Goal: Task Accomplishment & Management: Manage account settings

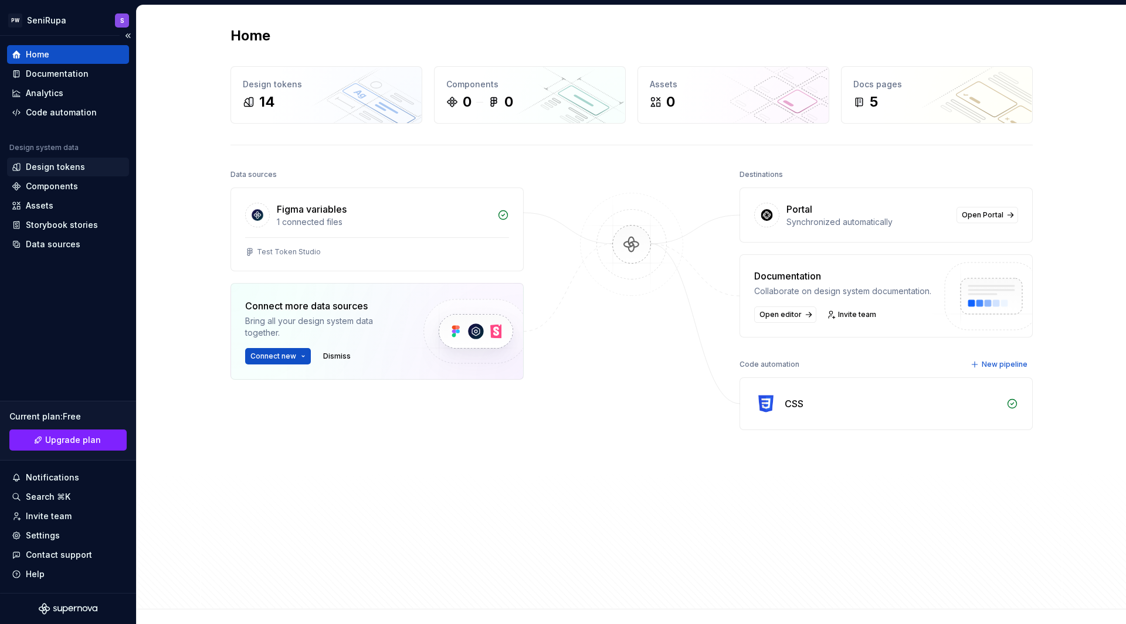
click at [60, 167] on div "Design tokens" at bounding box center [55, 167] width 59 height 12
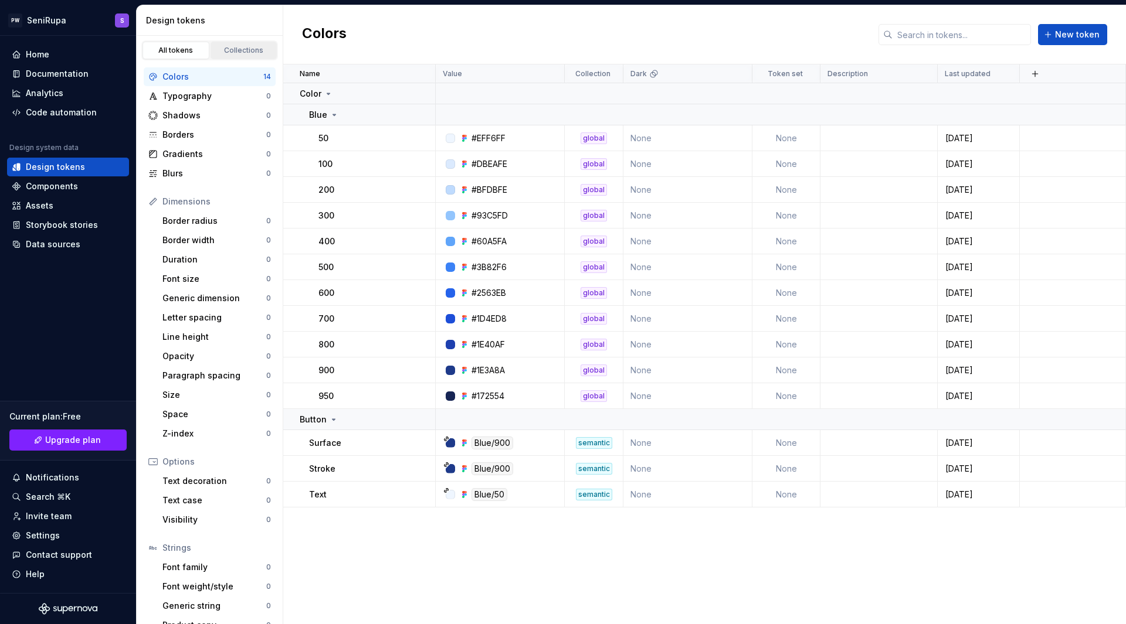
click at [231, 49] on div "Collections" at bounding box center [244, 50] width 59 height 9
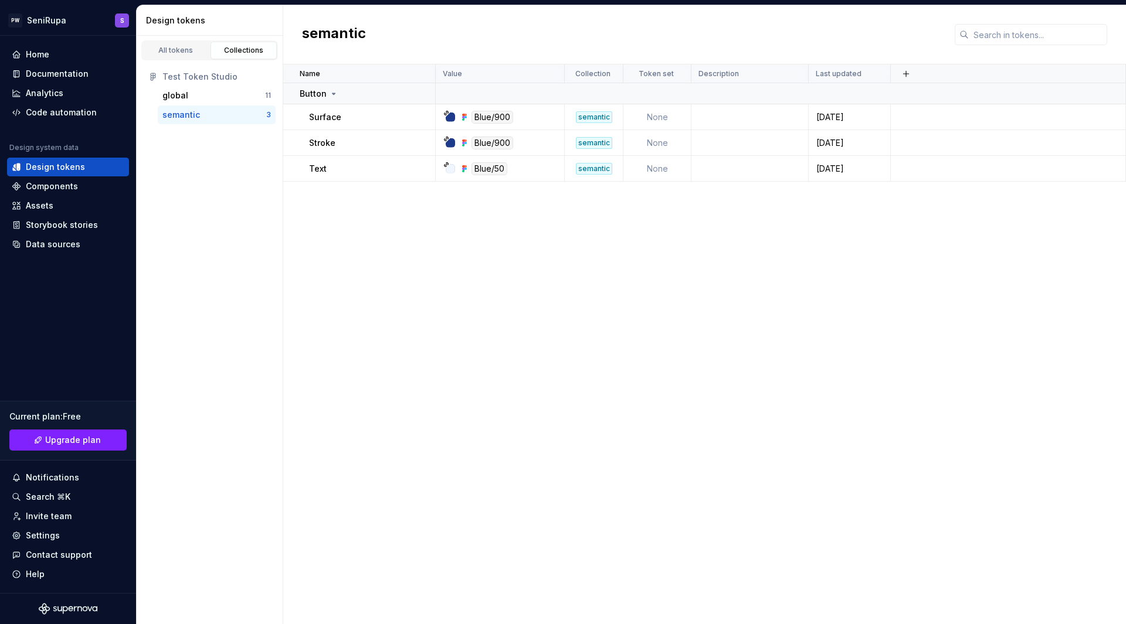
click at [189, 113] on div "semantic" at bounding box center [181, 115] width 38 height 12
click at [76, 109] on div "Code automation" at bounding box center [61, 113] width 71 height 12
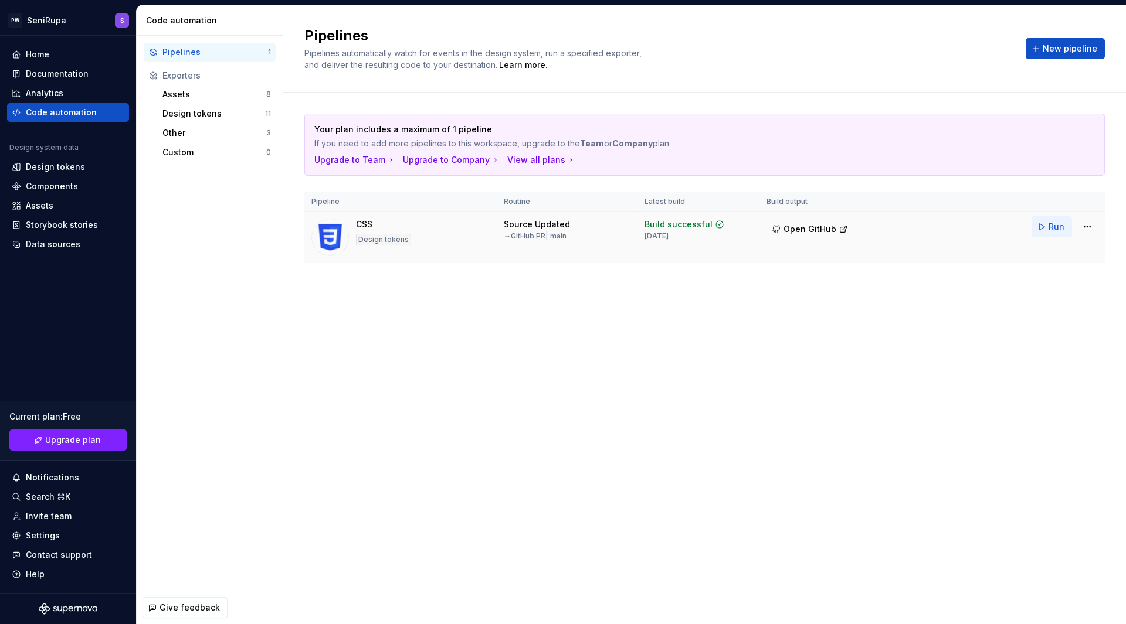
click at [1052, 225] on span "Run" at bounding box center [1056, 227] width 16 height 12
click at [65, 165] on div "Design tokens" at bounding box center [55, 167] width 59 height 12
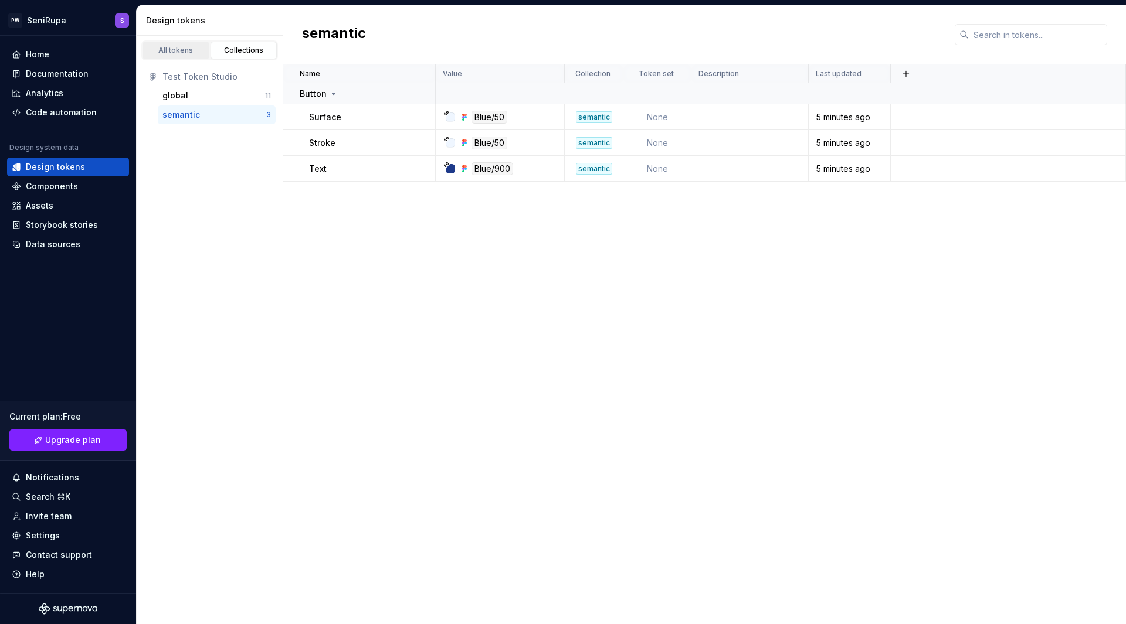
click at [174, 52] on div "All tokens" at bounding box center [176, 50] width 59 height 9
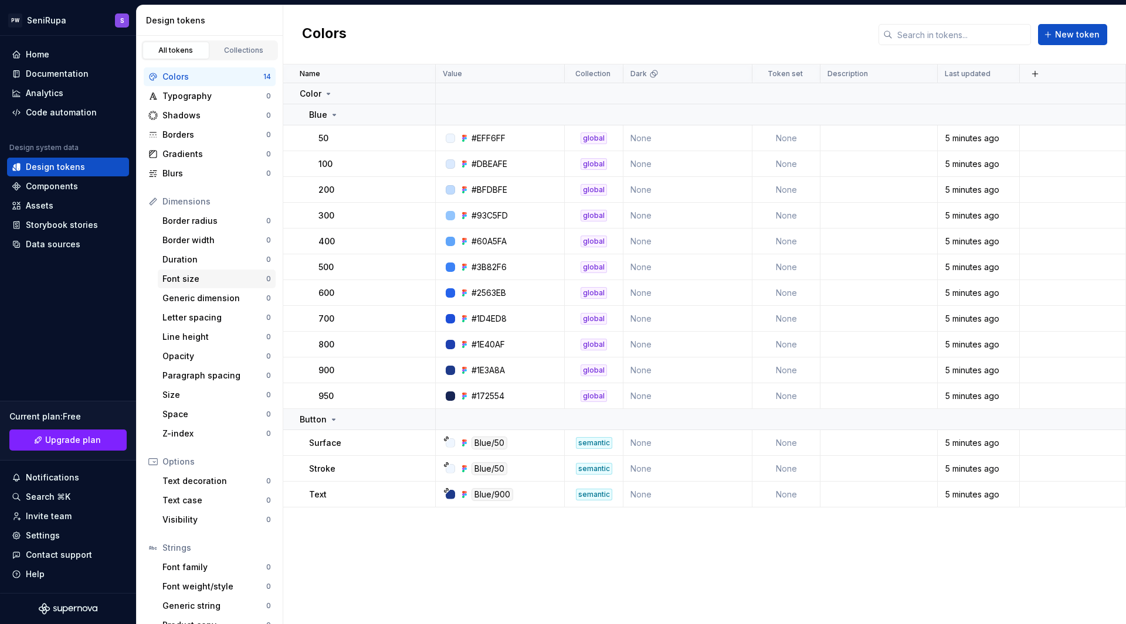
click at [205, 283] on div "Font size" at bounding box center [214, 279] width 104 height 12
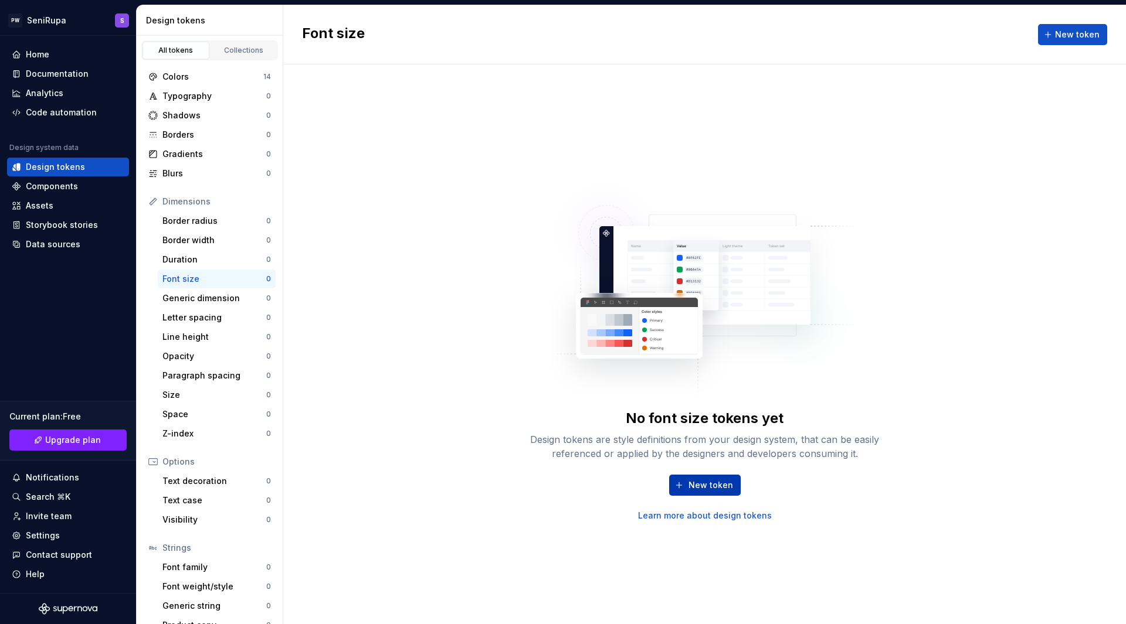
click at [712, 487] on span "New token" at bounding box center [710, 486] width 45 height 12
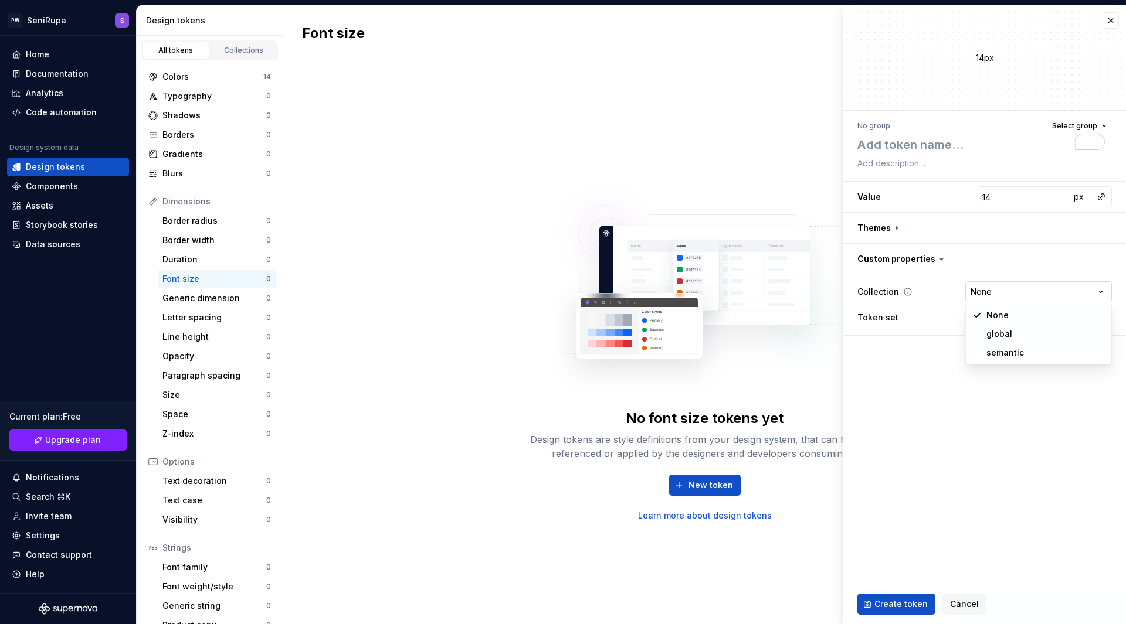
click at [1003, 291] on html "PW SeniRupa S Home Documentation Analytics Code automation Design system data D…" at bounding box center [563, 312] width 1126 height 624
click at [1005, 320] on html "PW SeniRupa S Home Documentation Analytics Code automation Design system data D…" at bounding box center [563, 312] width 1126 height 624
click at [892, 230] on button "button" at bounding box center [984, 228] width 283 height 30
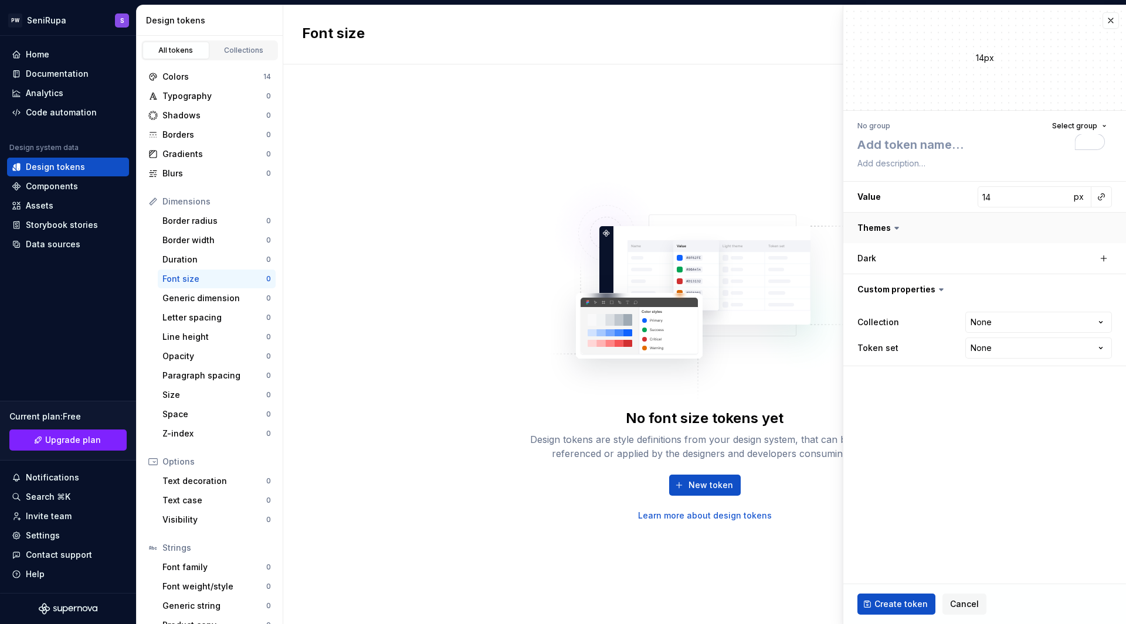
click at [893, 235] on button "button" at bounding box center [984, 228] width 283 height 30
click at [1059, 124] on span "Select group" at bounding box center [1074, 125] width 45 height 9
click at [944, 408] on fieldset "14px No group Select group Value 14 px Themes Custom properties Collection None…" at bounding box center [984, 314] width 283 height 619
click at [416, 316] on div "No font size tokens yet Design tokens are style definitions from your design sy…" at bounding box center [704, 344] width 842 height 560
click at [759, 411] on div "No font size tokens yet" at bounding box center [705, 418] width 158 height 19
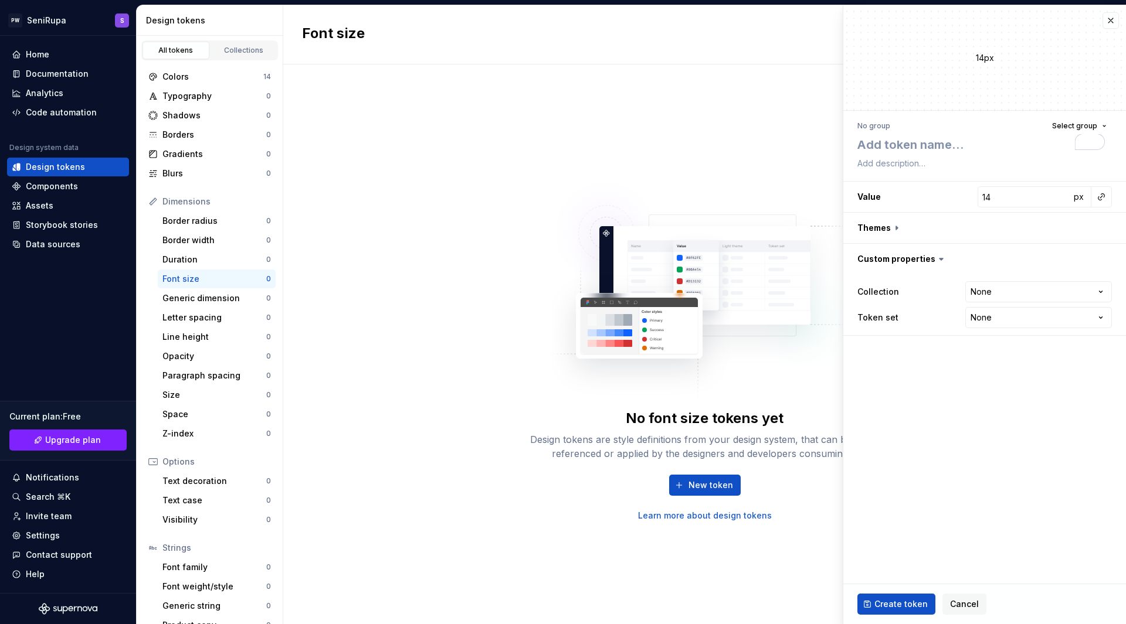
type textarea "*"
click at [1067, 128] on span "Select group" at bounding box center [1074, 125] width 45 height 9
click at [1101, 197] on button "button" at bounding box center [1101, 197] width 16 height 16
click at [1017, 256] on html "PW SeniRupa S Home Documentation Analytics Code automation Design system data D…" at bounding box center [563, 312] width 1126 height 624
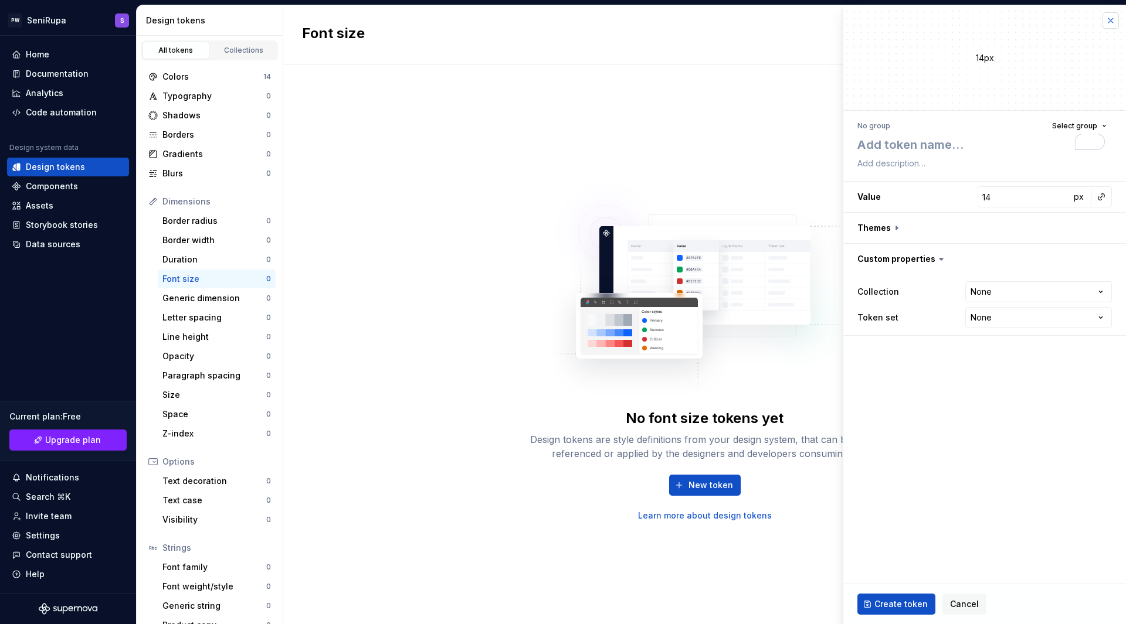
click at [1111, 18] on button "button" at bounding box center [1110, 20] width 16 height 16
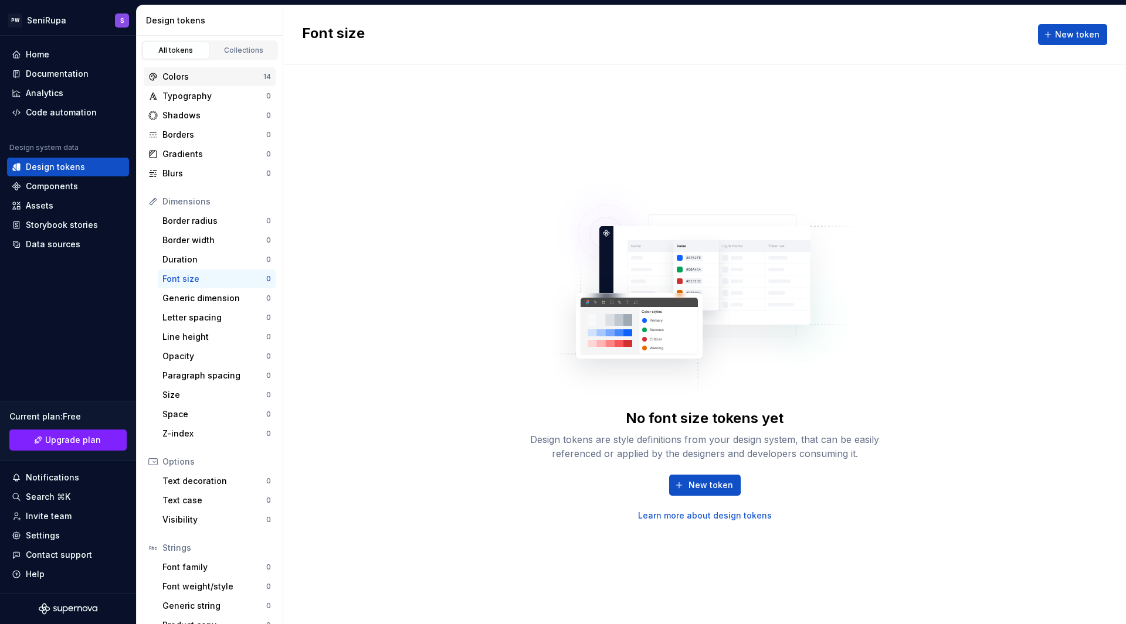
click at [186, 77] on div "Colors" at bounding box center [212, 77] width 101 height 12
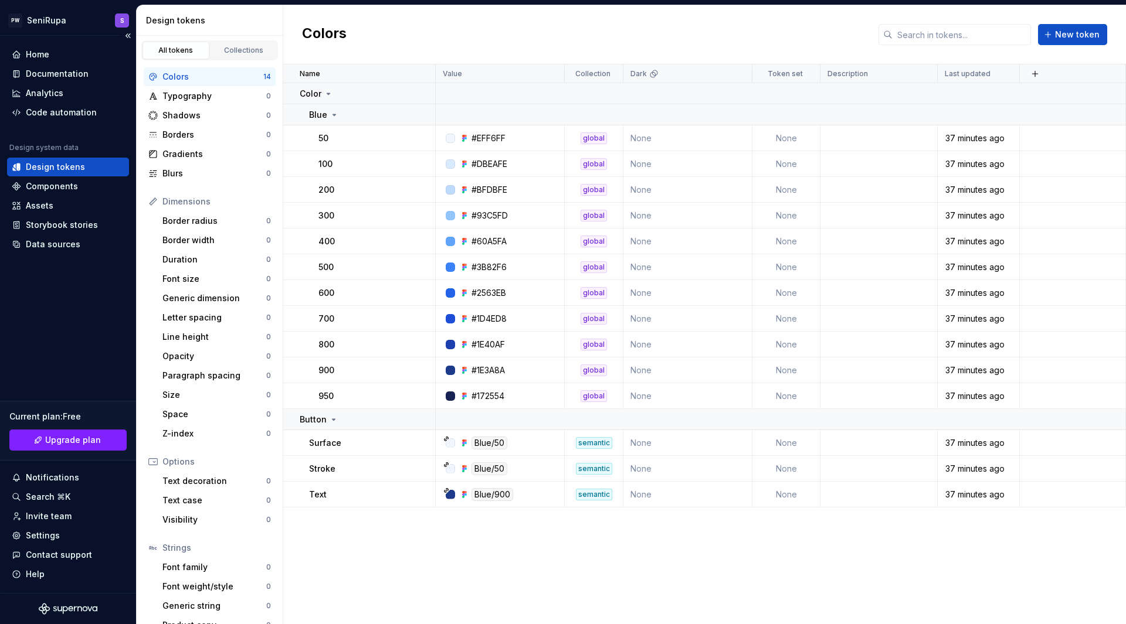
click at [73, 610] on icon "Supernova Logo" at bounding box center [71, 609] width 5 height 5
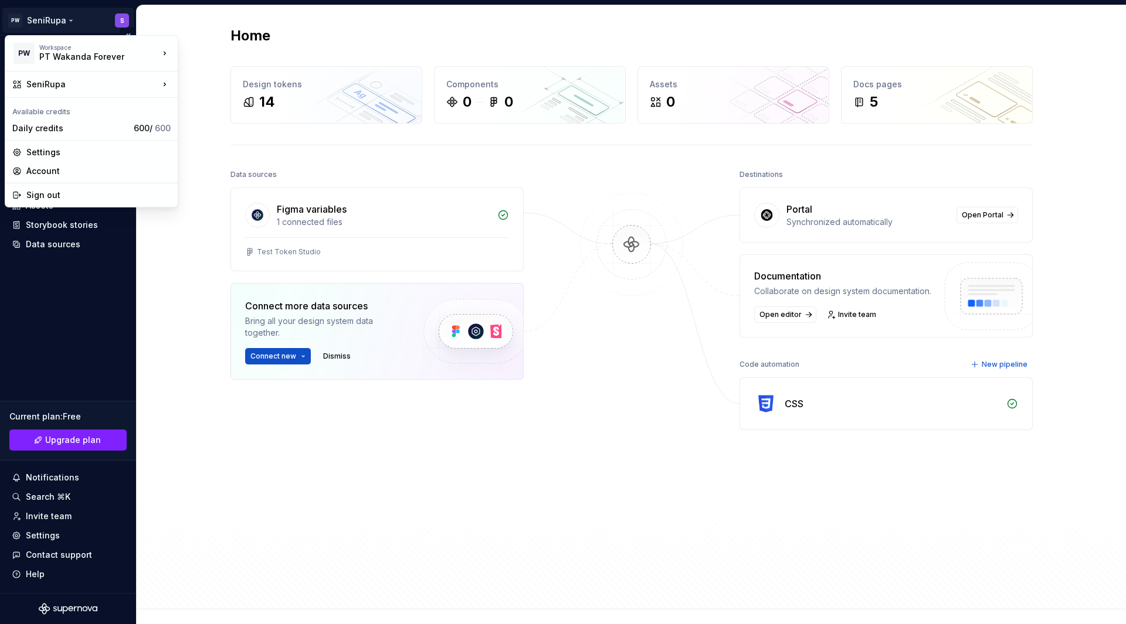
click at [115, 18] on html "PW SeniRupa S Home Documentation Analytics Code automation Design system data D…" at bounding box center [563, 312] width 1126 height 624
click at [46, 192] on div "Sign out" at bounding box center [98, 195] width 144 height 12
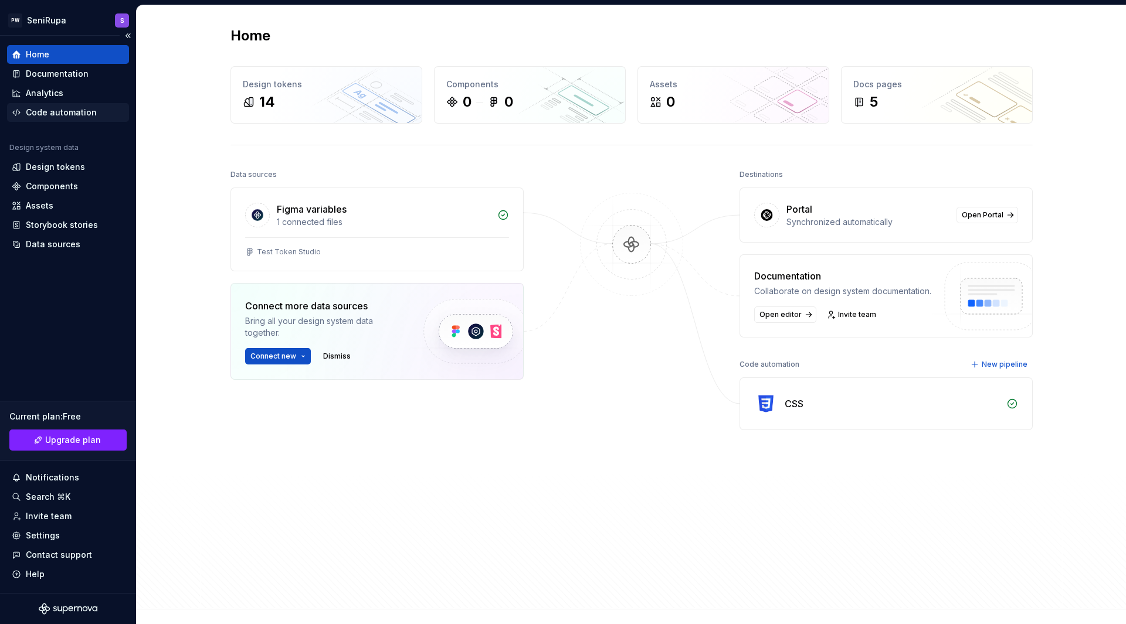
click at [80, 113] on div "Code automation" at bounding box center [61, 113] width 71 height 12
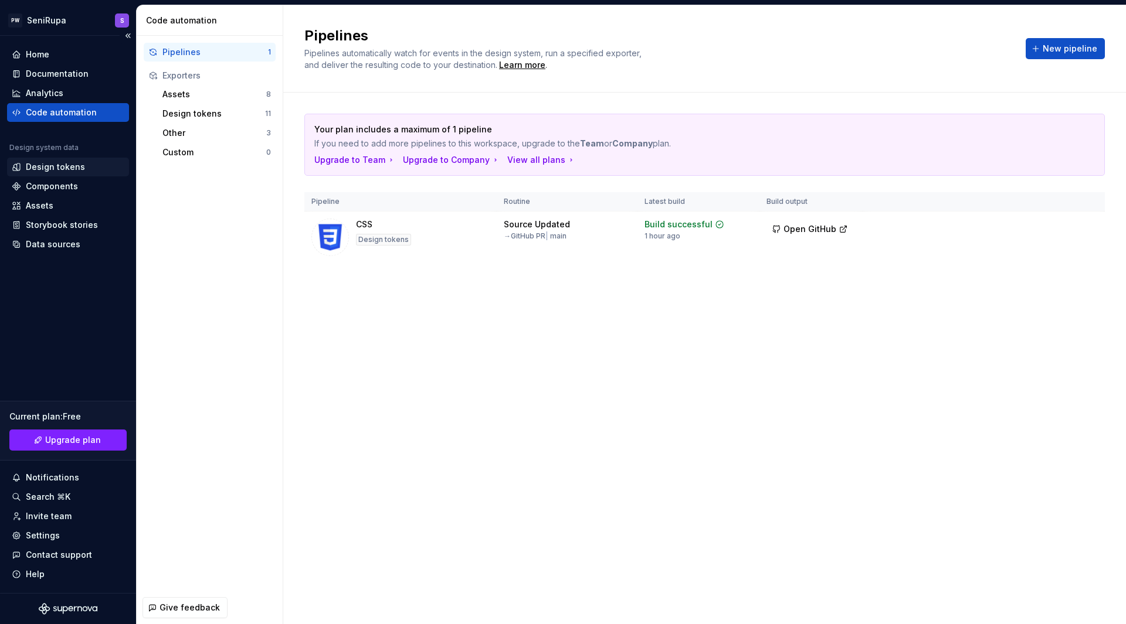
click at [64, 168] on div "Design tokens" at bounding box center [55, 167] width 59 height 12
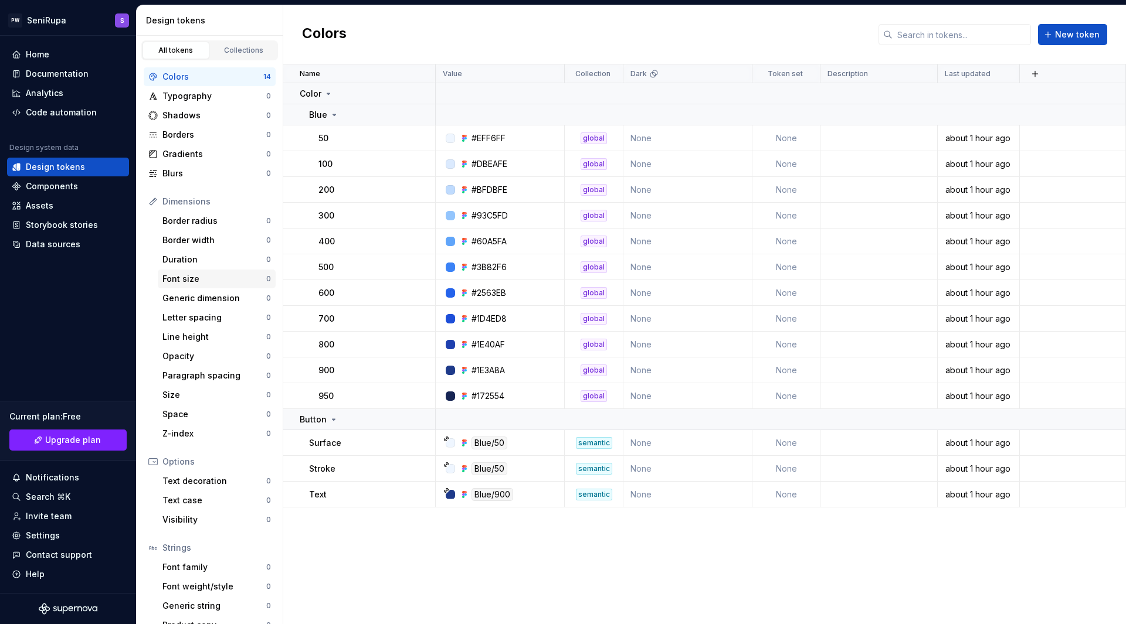
click at [193, 276] on div "Font size" at bounding box center [214, 279] width 104 height 12
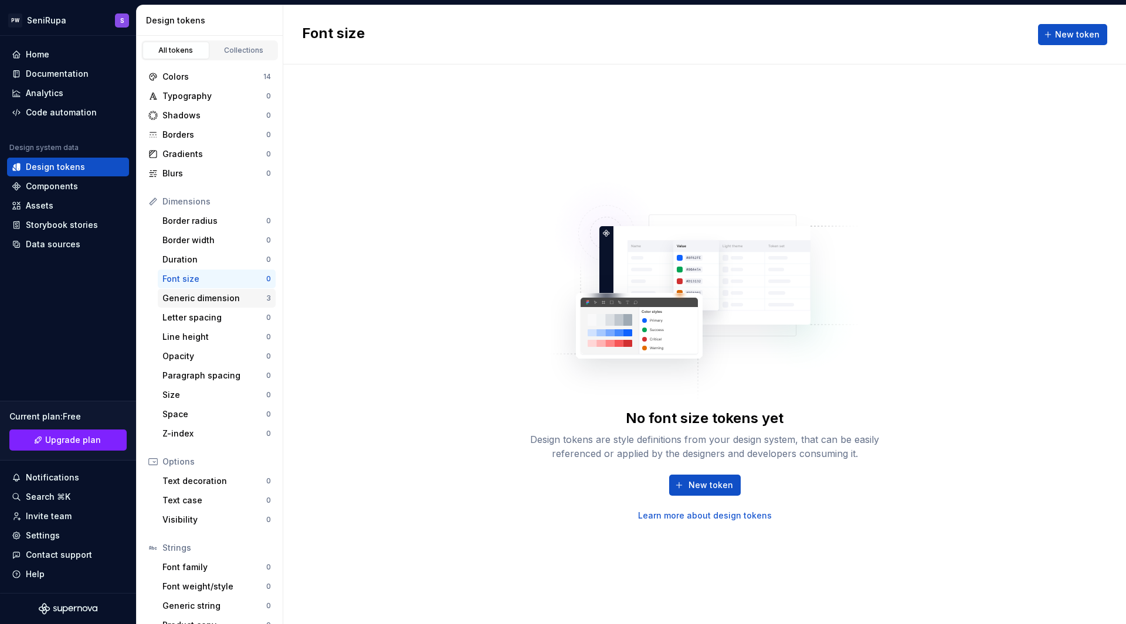
click at [210, 298] on div "Generic dimension" at bounding box center [214, 299] width 104 height 12
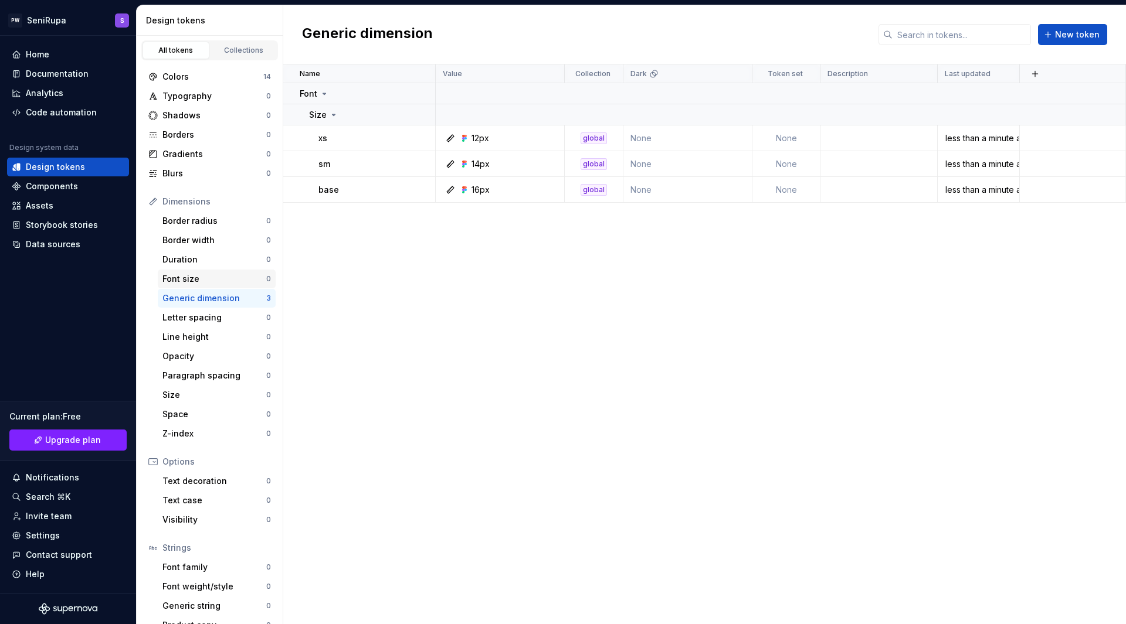
click at [193, 280] on div "Font size" at bounding box center [214, 279] width 104 height 12
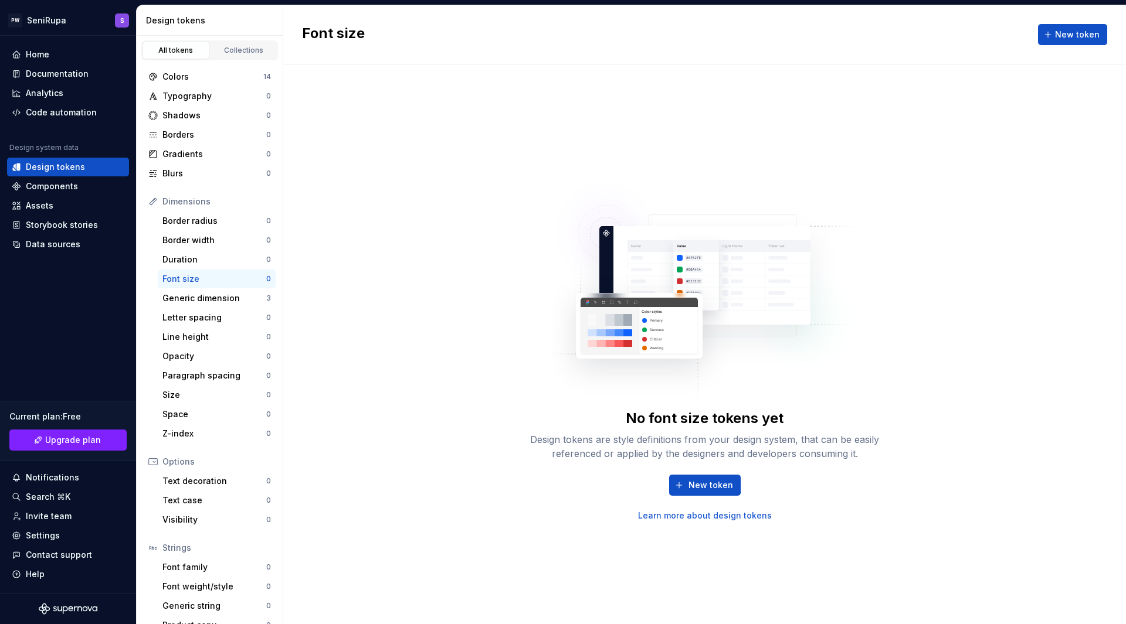
click at [704, 518] on link "Learn more about design tokens" at bounding box center [705, 516] width 134 height 12
click at [213, 294] on div "Generic dimension" at bounding box center [214, 299] width 104 height 12
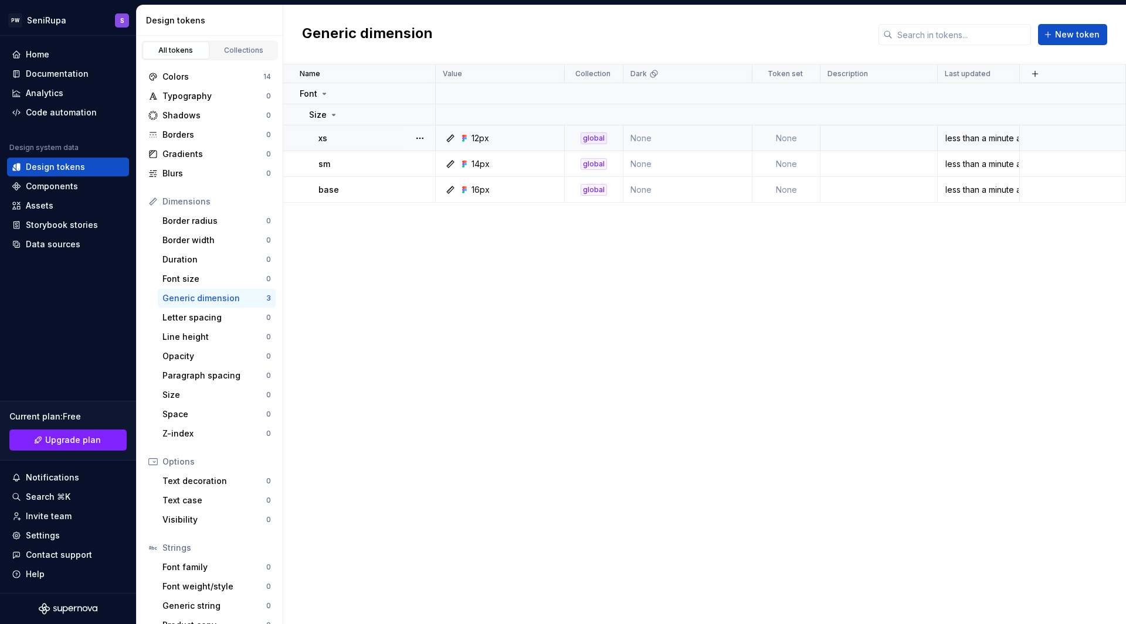
click at [449, 137] on icon at bounding box center [450, 138] width 7 height 7
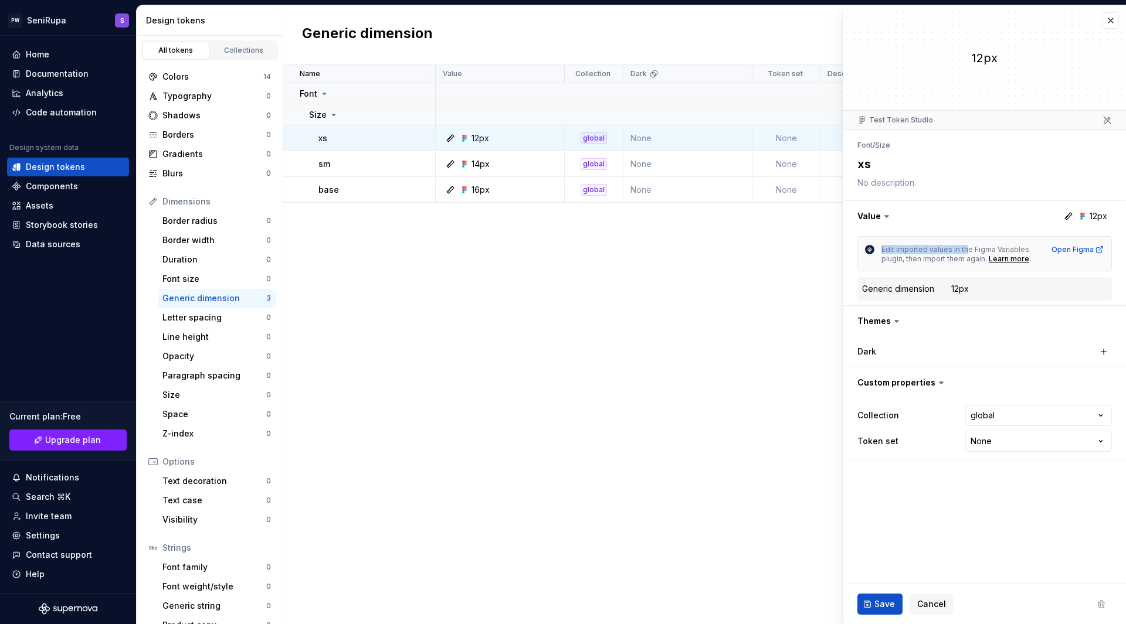
drag, startPoint x: 881, startPoint y: 250, endPoint x: 966, endPoint y: 248, distance: 85.0
click at [966, 248] on span "Edit imported values in the Figma Variables plugin, then import them again." at bounding box center [955, 254] width 149 height 18
click at [927, 259] on span "Edit imported values in the Figma Variables plugin, then import them again." at bounding box center [955, 254] width 149 height 18
click at [994, 444] on html "PW SeniRupa S Home Documentation Analytics Code automation Design system data D…" at bounding box center [563, 312] width 1126 height 624
click at [1001, 443] on html "PW SeniRupa S Home Documentation Analytics Code automation Design system data D…" at bounding box center [563, 312] width 1126 height 624
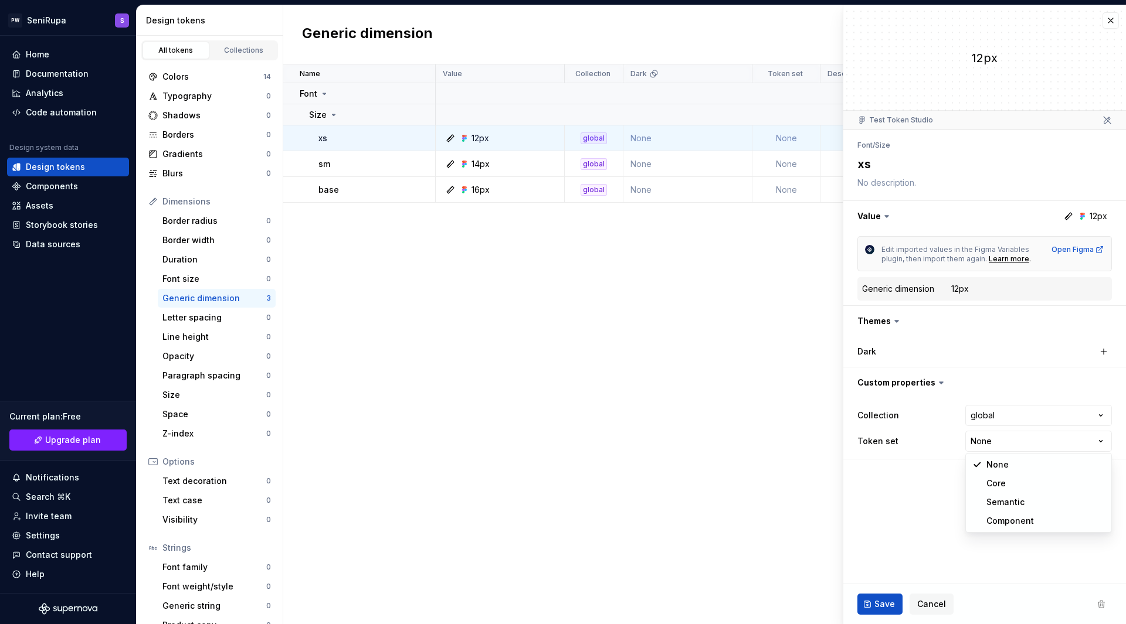
click at [888, 498] on html "PW SeniRupa S Home Documentation Analytics Code automation Design system data D…" at bounding box center [563, 312] width 1126 height 624
click at [742, 252] on div "Name Value Collection Dark Token set Description Last updated Font Size xs 12px…" at bounding box center [704, 344] width 842 height 560
click at [1109, 19] on button "button" at bounding box center [1110, 20] width 16 height 16
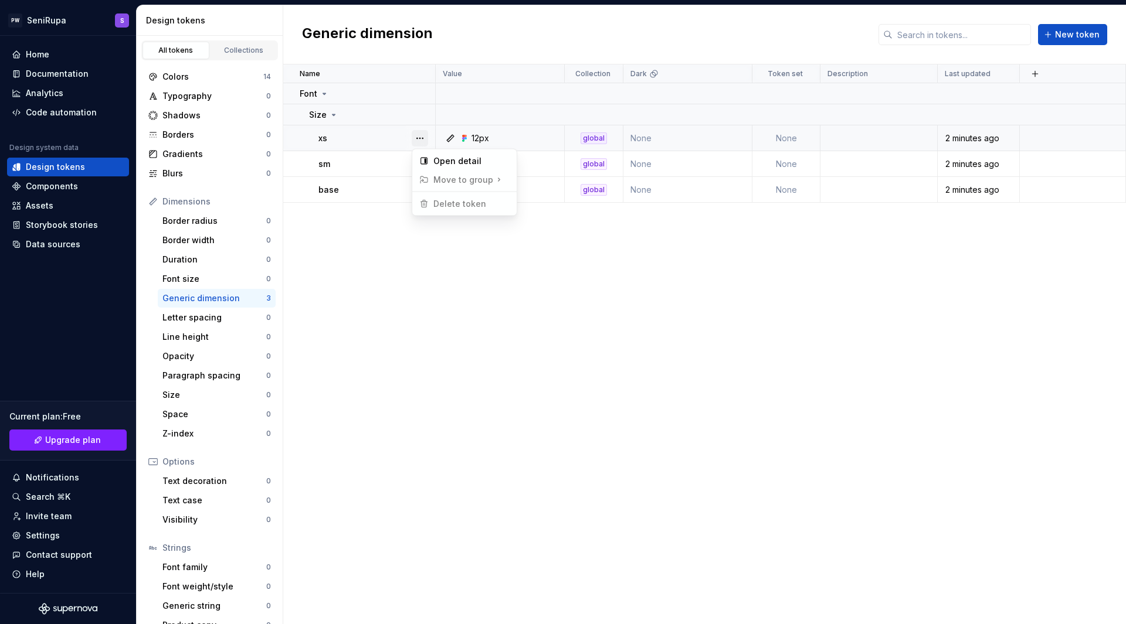
click at [423, 138] on button "button" at bounding box center [420, 138] width 16 height 16
click at [443, 161] on div "Open detail" at bounding box center [471, 161] width 76 height 12
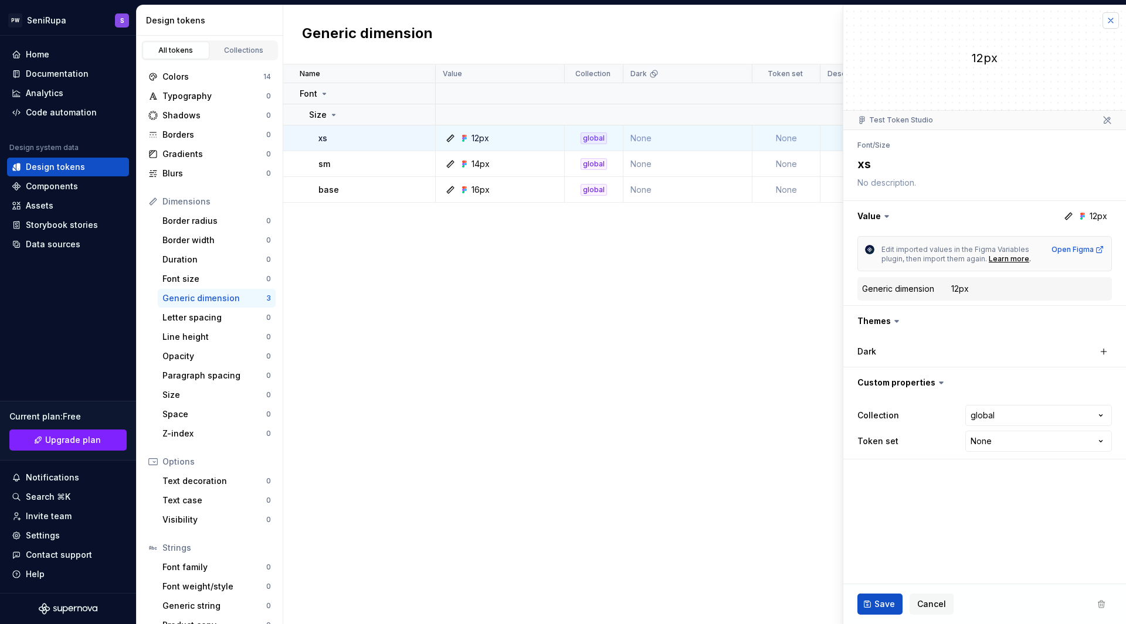
click at [1113, 22] on button "button" at bounding box center [1110, 20] width 16 height 16
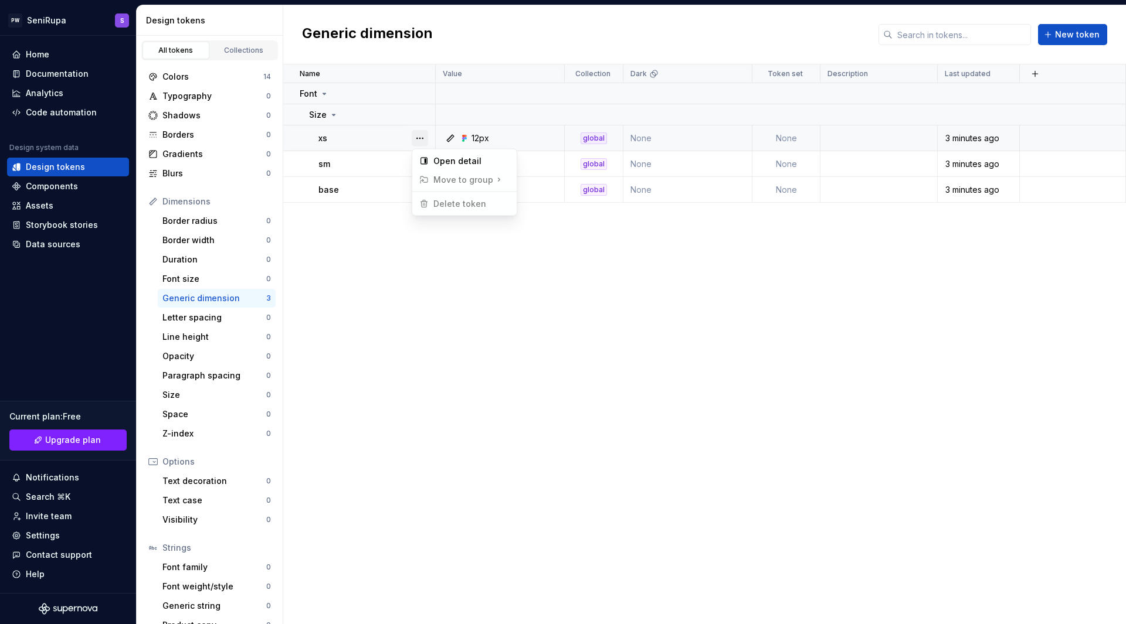
click at [420, 135] on button "button" at bounding box center [420, 138] width 16 height 16
click at [447, 254] on html "PW SeniRupa S Home Documentation Analytics Code automation Design system data D…" at bounding box center [563, 312] width 1126 height 624
click at [412, 164] on button "button" at bounding box center [420, 164] width 16 height 16
click at [484, 307] on html "PW SeniRupa S Home Documentation Analytics Code automation Design system data D…" at bounding box center [563, 312] width 1126 height 624
click at [195, 92] on div "Typography" at bounding box center [214, 96] width 104 height 12
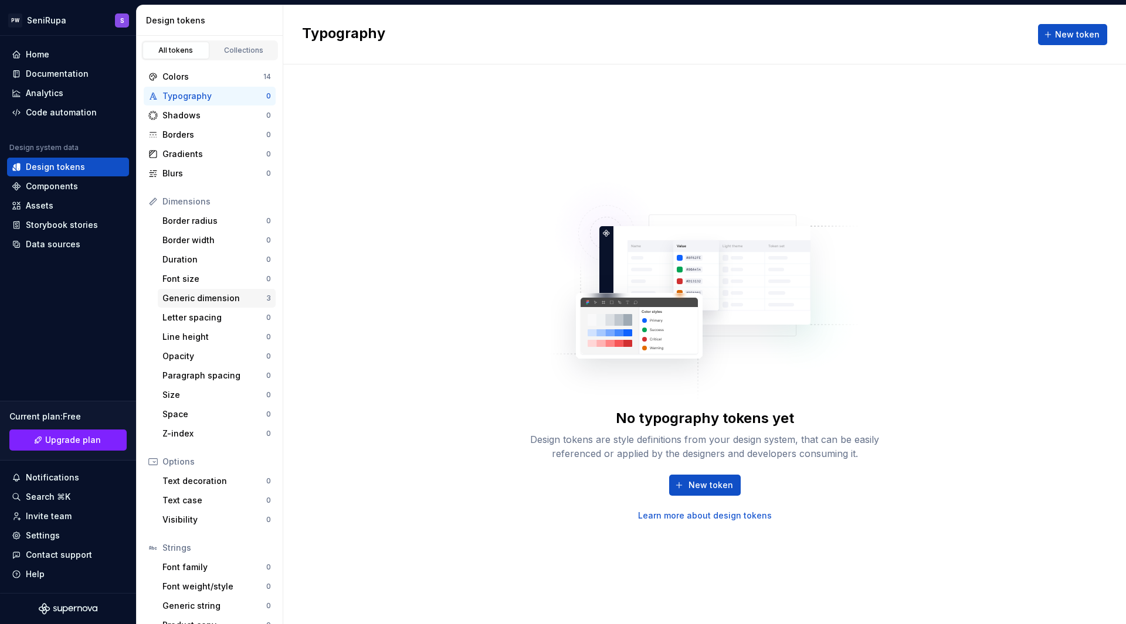
click at [215, 300] on div "Generic dimension" at bounding box center [214, 299] width 104 height 12
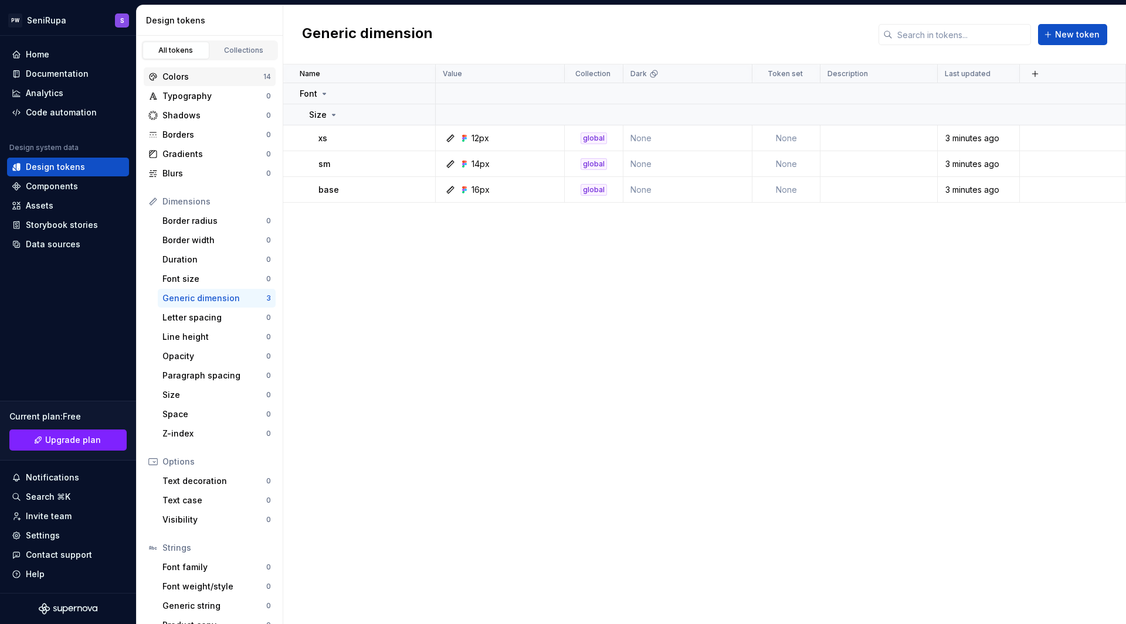
click at [194, 76] on div "Colors" at bounding box center [212, 77] width 101 height 12
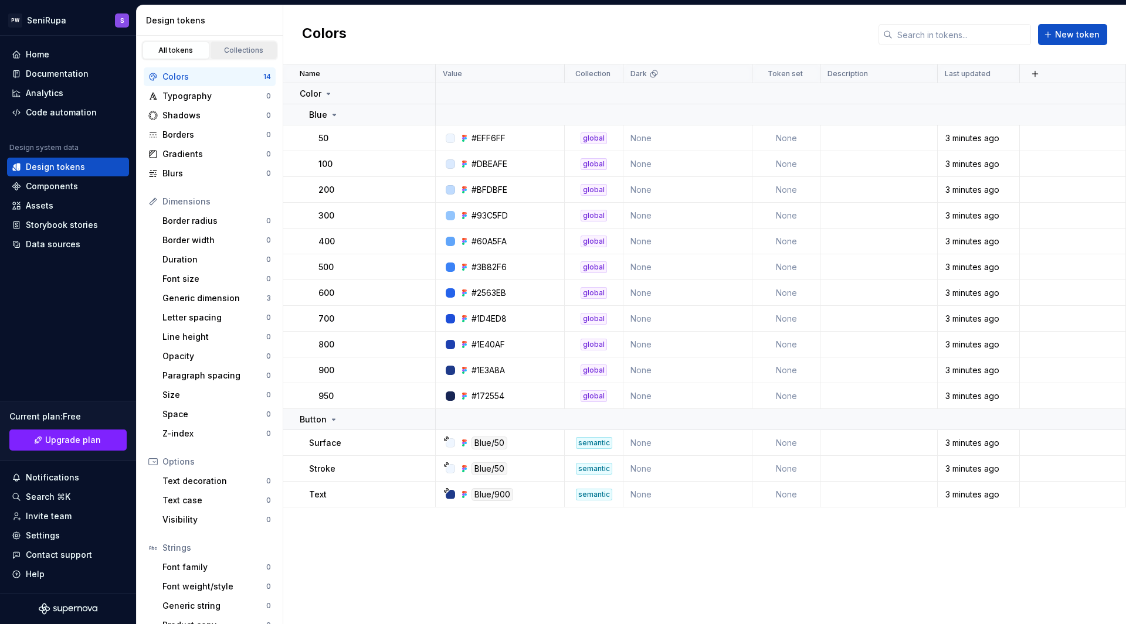
click at [243, 50] on div "Collections" at bounding box center [244, 50] width 59 height 9
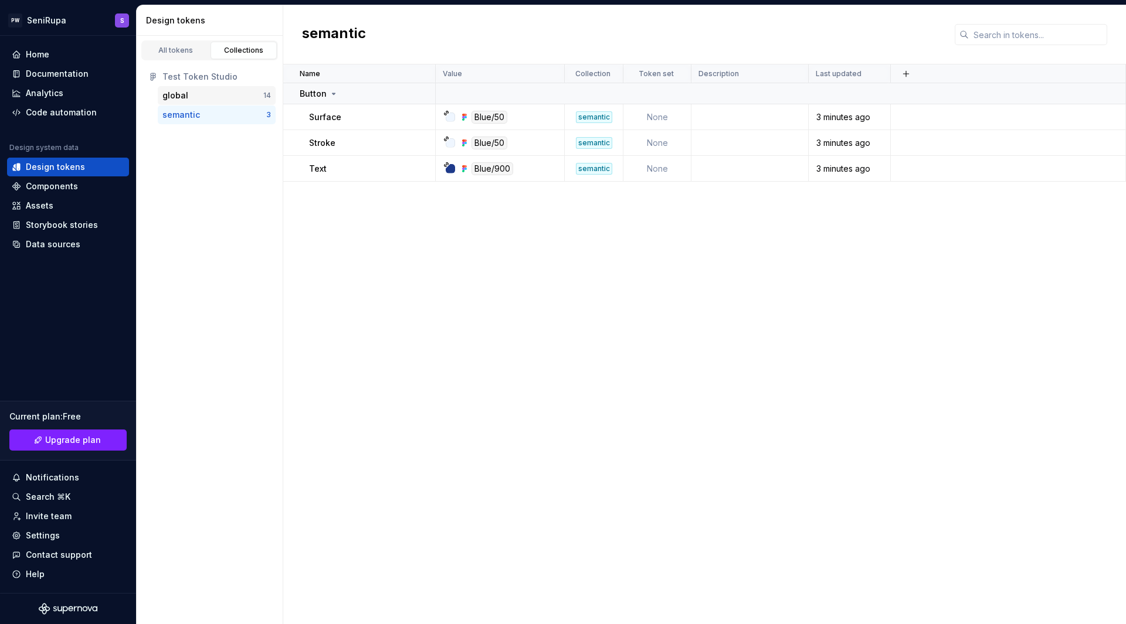
click at [178, 90] on div "global" at bounding box center [175, 96] width 26 height 12
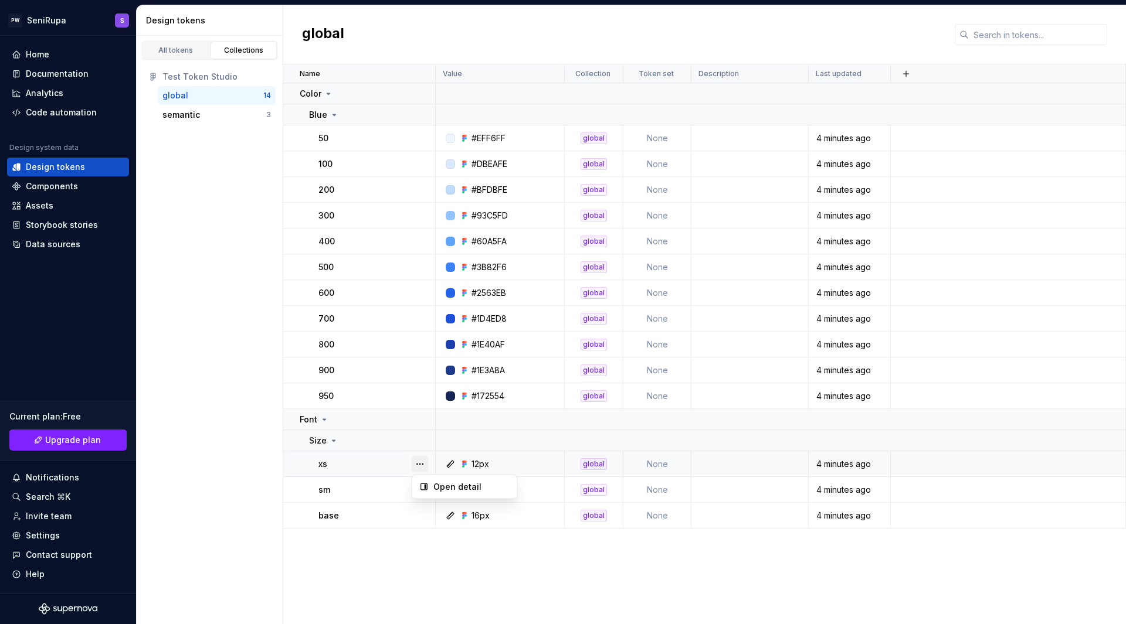
click at [416, 464] on button "button" at bounding box center [420, 464] width 16 height 16
click at [432, 518] on html "PW SeniRupa S Home Documentation Analytics Code automation Design system data D…" at bounding box center [563, 312] width 1126 height 624
click at [423, 514] on button "button" at bounding box center [420, 516] width 16 height 16
click at [456, 538] on div "Open detail" at bounding box center [471, 539] width 76 height 12
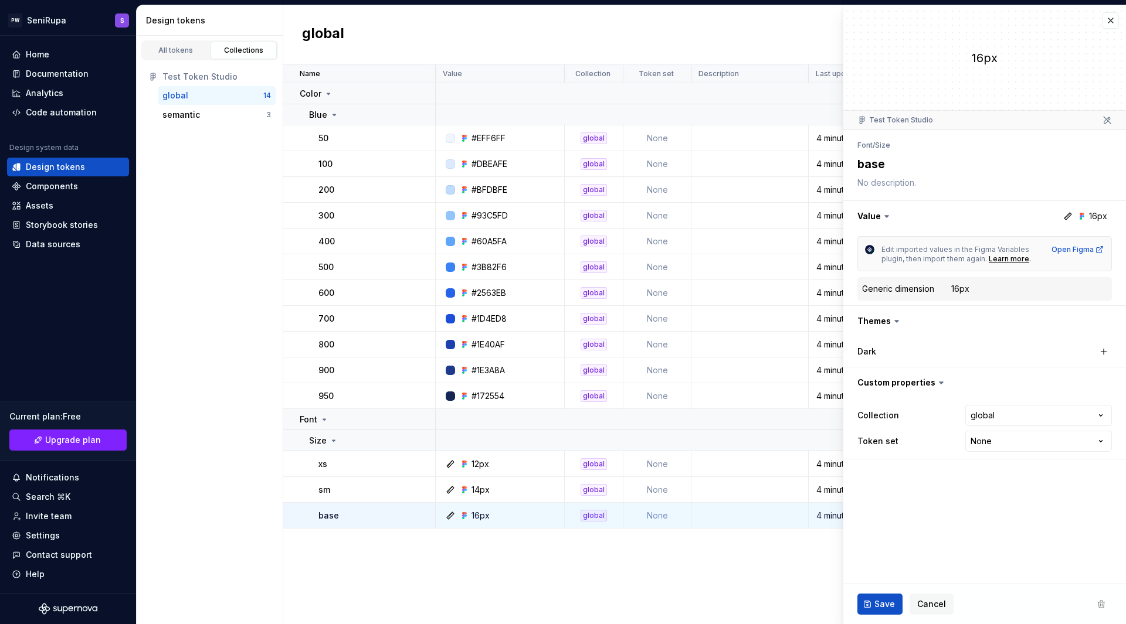
type textarea "*"
